Goal: Navigation & Orientation: Find specific page/section

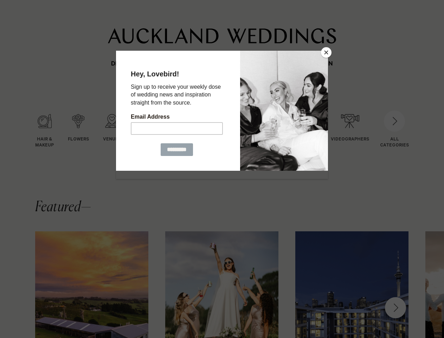
click at [327, 52] on button "Close" at bounding box center [326, 52] width 11 height 11
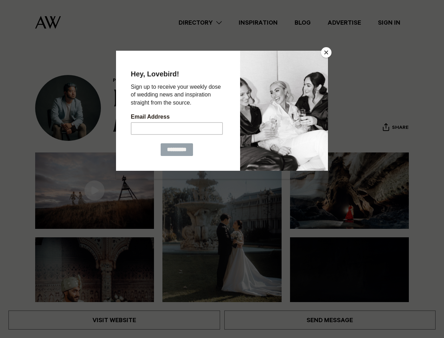
click at [327, 52] on button "Close" at bounding box center [326, 52] width 11 height 11
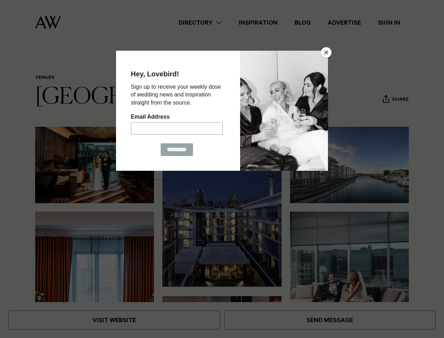
click at [327, 52] on button "Close" at bounding box center [326, 52] width 11 height 11
